Goal: Transaction & Acquisition: Book appointment/travel/reservation

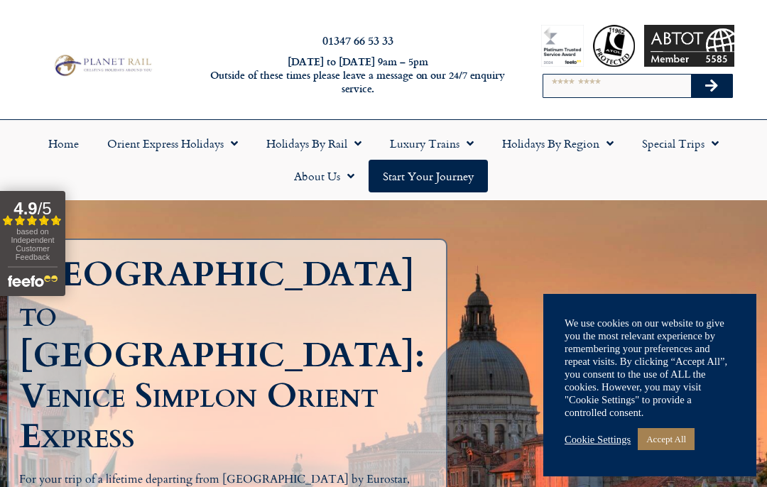
click at [315, 136] on link "Holidays by Rail" at bounding box center [314, 143] width 124 height 33
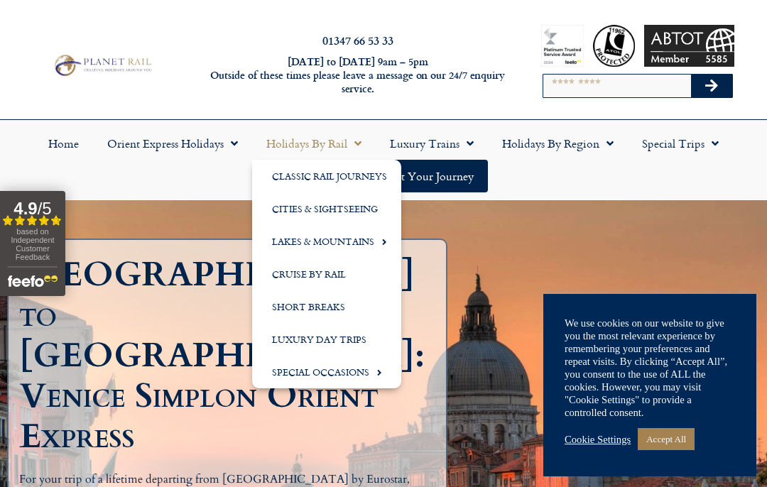
click at [432, 144] on link "Luxury Trains" at bounding box center [432, 143] width 112 height 33
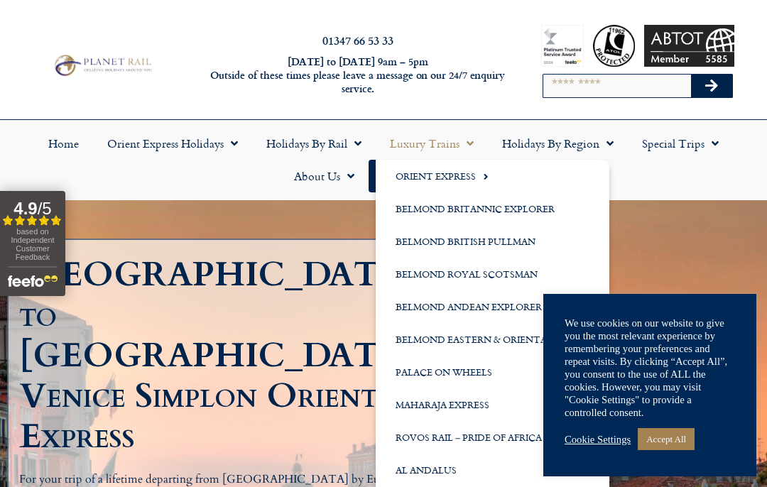
click at [423, 208] on link "Belmond Britannic Explorer" at bounding box center [493, 208] width 234 height 33
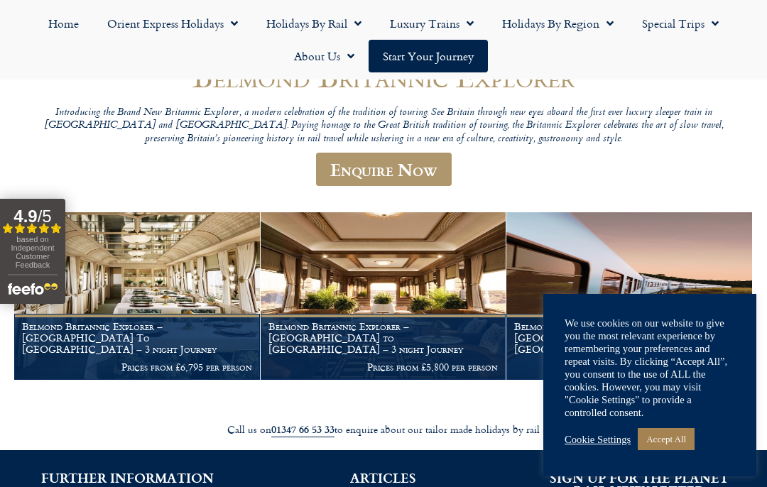
scroll to position [183, 0]
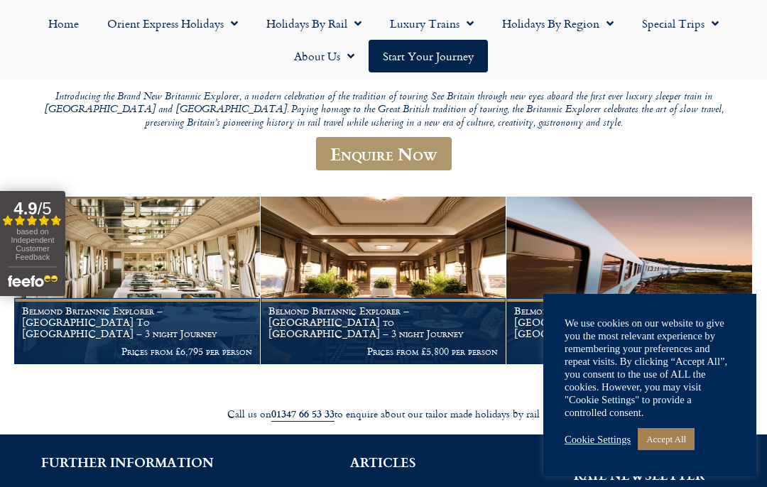
click at [315, 323] on h1 "Belmond Britannic Explorer – London to Cornwall – 3 night Journey" at bounding box center [383, 321] width 230 height 33
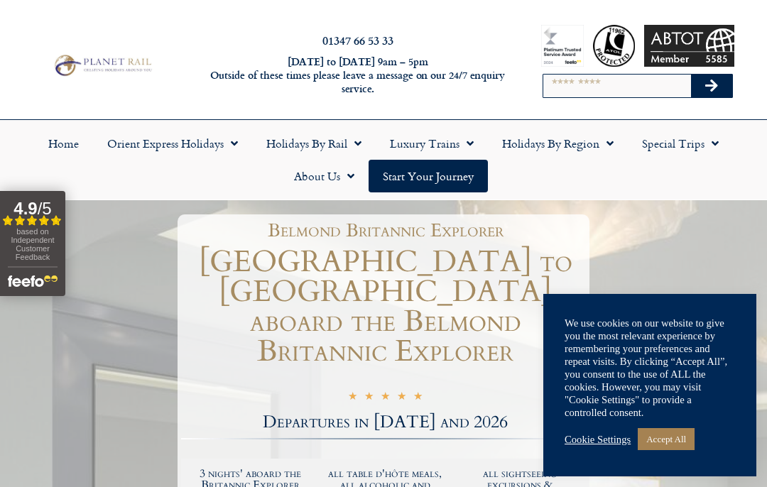
click at [433, 152] on link "Luxury Trains" at bounding box center [432, 143] width 112 height 33
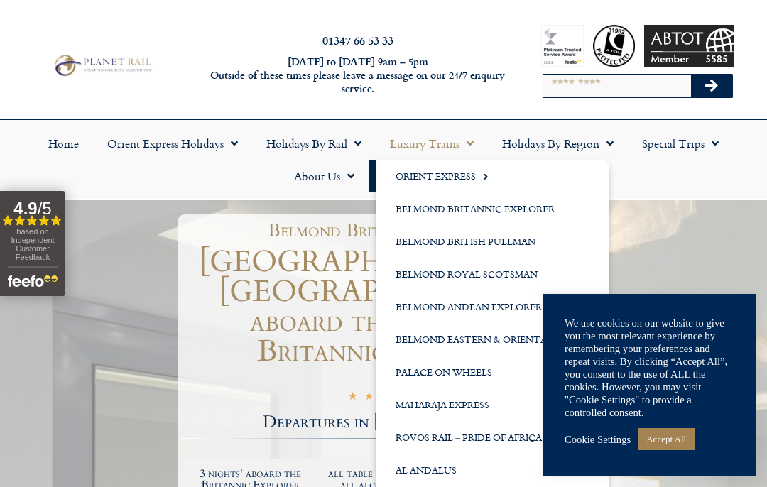
click at [447, 205] on link "Belmond Britannic Explorer" at bounding box center [493, 208] width 234 height 33
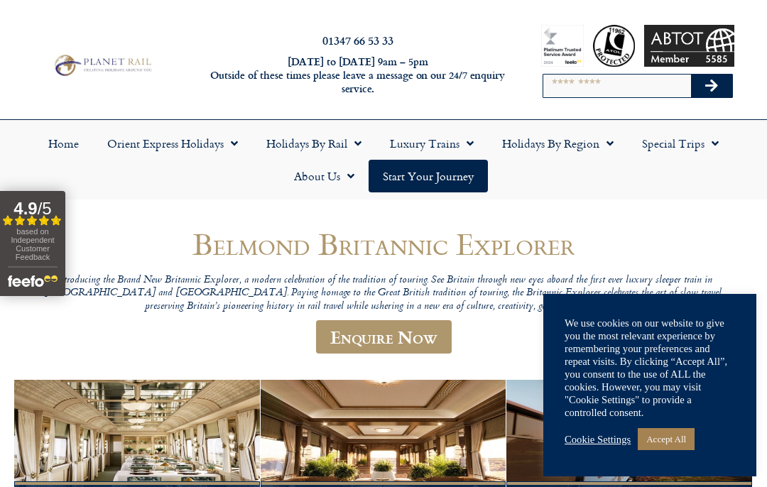
click at [668, 440] on link "Accept All" at bounding box center [666, 439] width 57 height 22
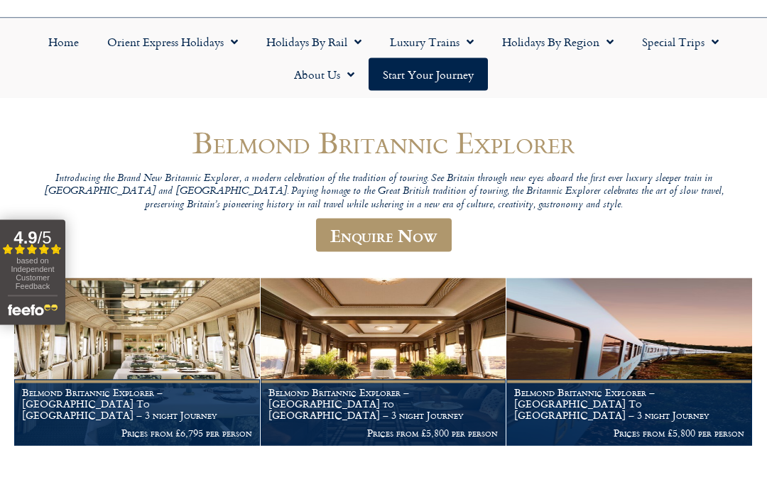
scroll to position [102, 0]
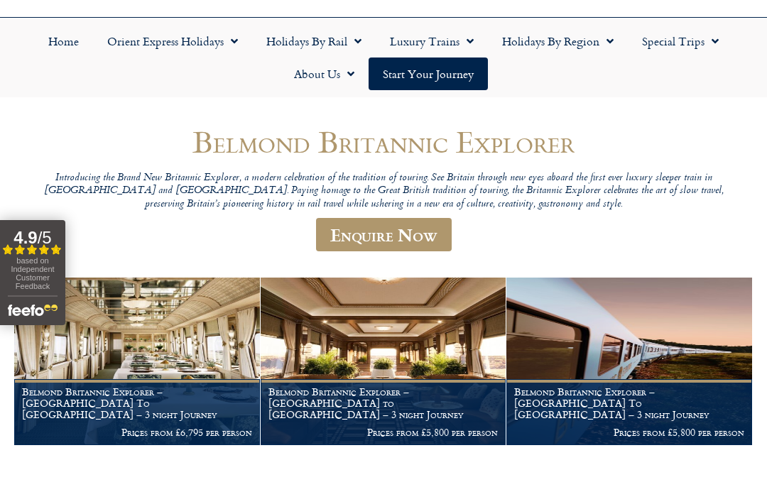
click at [620, 413] on figcaption "Belmond Britannic Explorer – London To Wales – 3 night Journey Prices from £5,8…" at bounding box center [629, 412] width 246 height 66
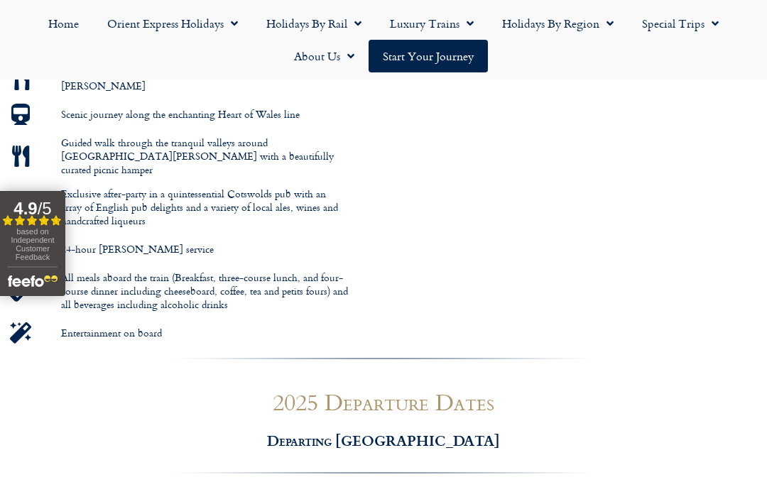
scroll to position [991, 0]
